Goal: Task Accomplishment & Management: Manage account settings

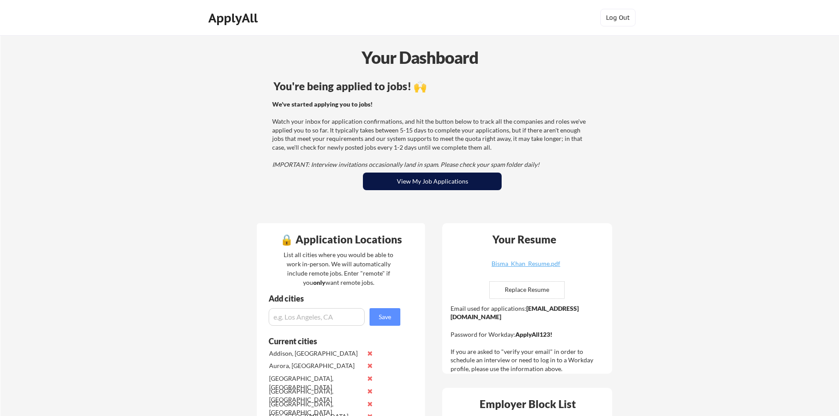
click at [407, 184] on button "View My Job Applications" at bounding box center [432, 182] width 139 height 18
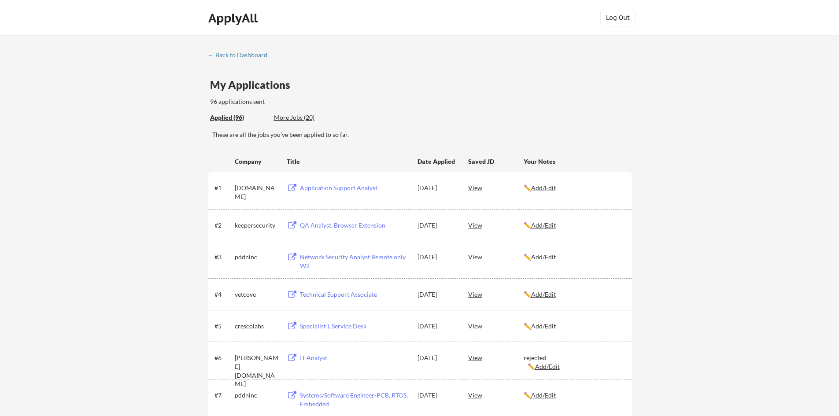
click at [553, 327] on u "Add/Edit" at bounding box center [543, 326] width 25 height 7
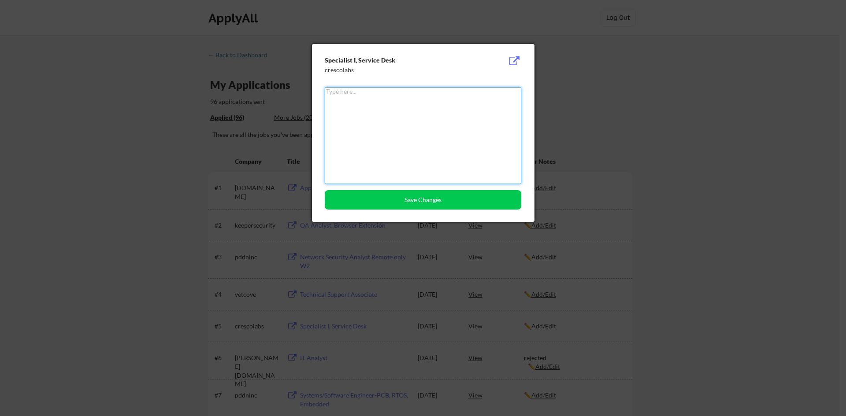
click at [435, 172] on textarea at bounding box center [423, 135] width 197 height 97
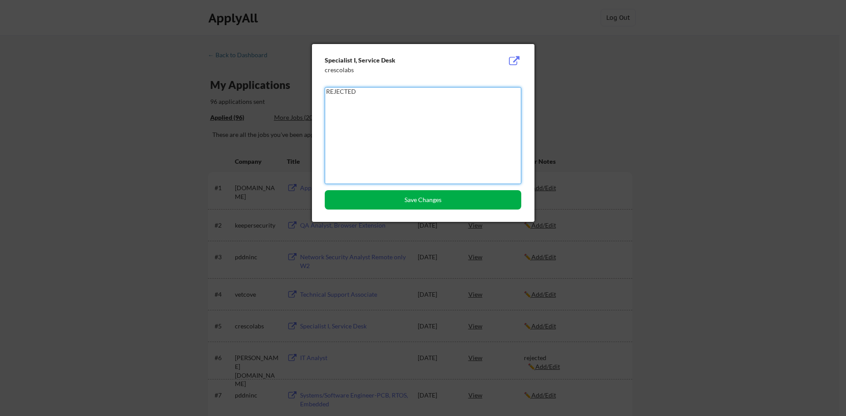
type textarea "REJECTED"
click at [468, 194] on button "Save Changes" at bounding box center [423, 199] width 197 height 19
